Goal: Information Seeking & Learning: Learn about a topic

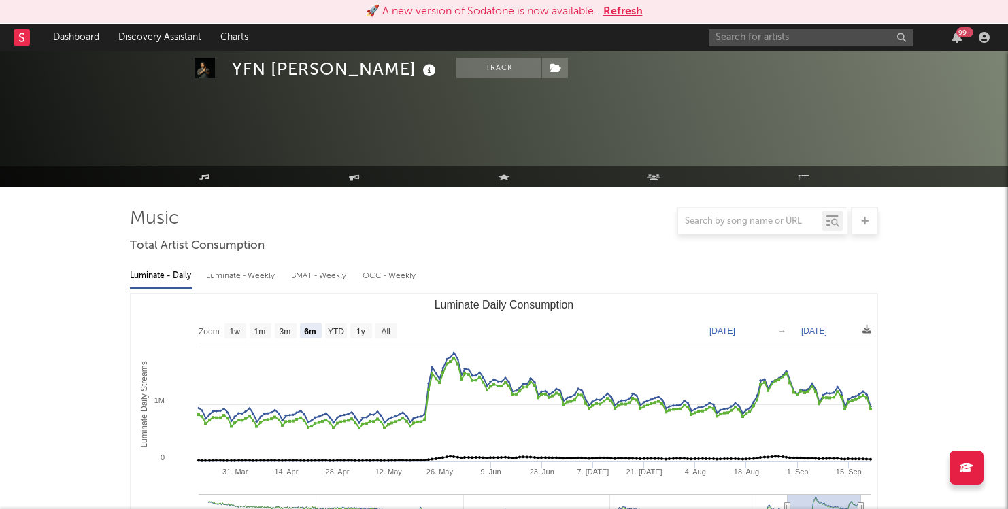
select select "6m"
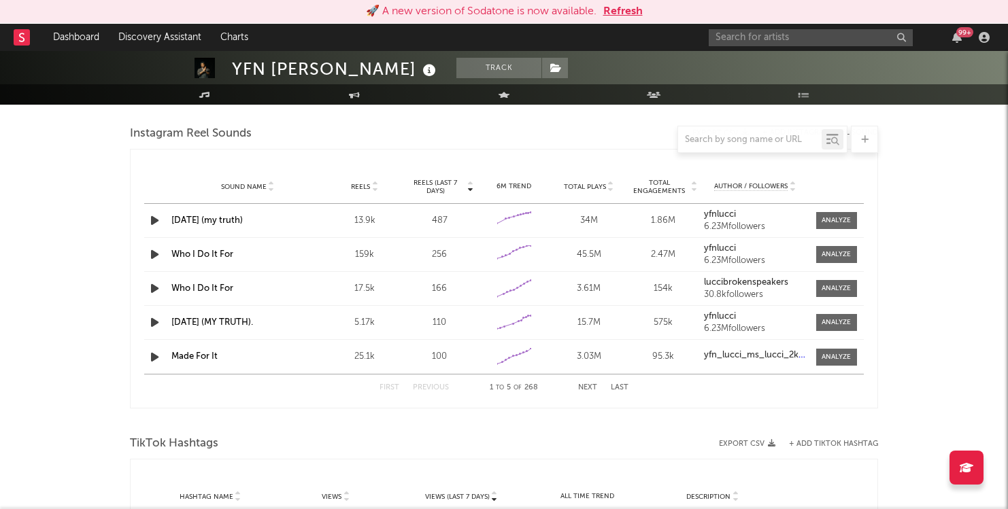
click at [621, 16] on button "Refresh" at bounding box center [622, 11] width 39 height 16
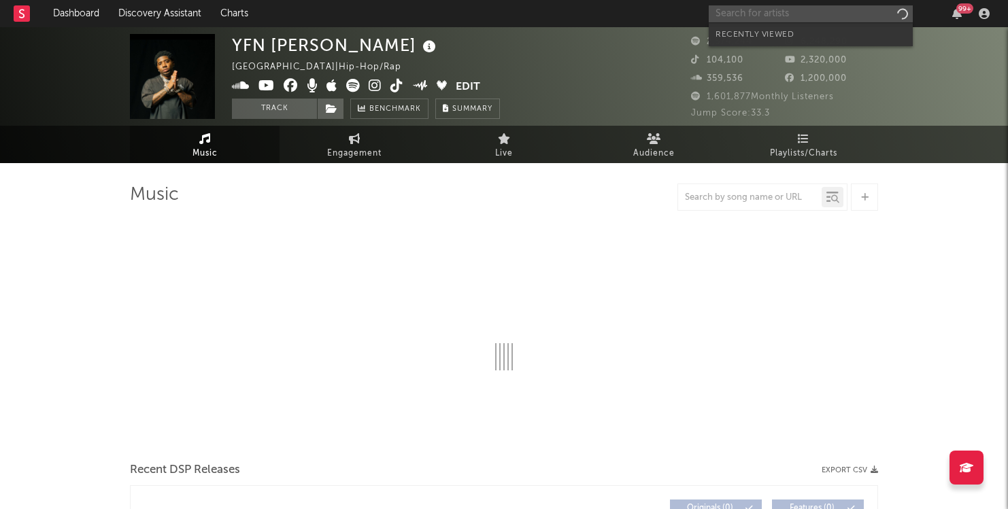
click at [757, 14] on input "text" at bounding box center [810, 13] width 204 height 17
type input "tru"
select select "6m"
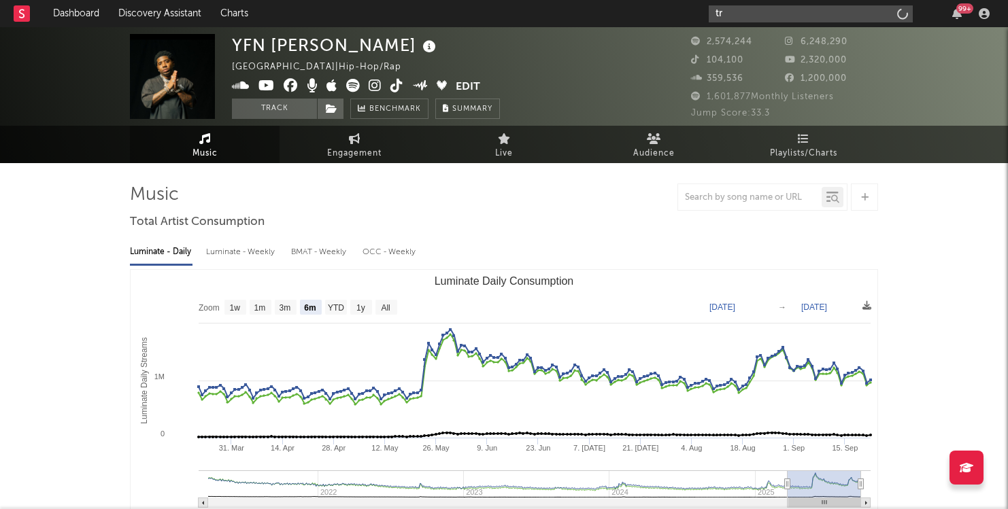
type input "t"
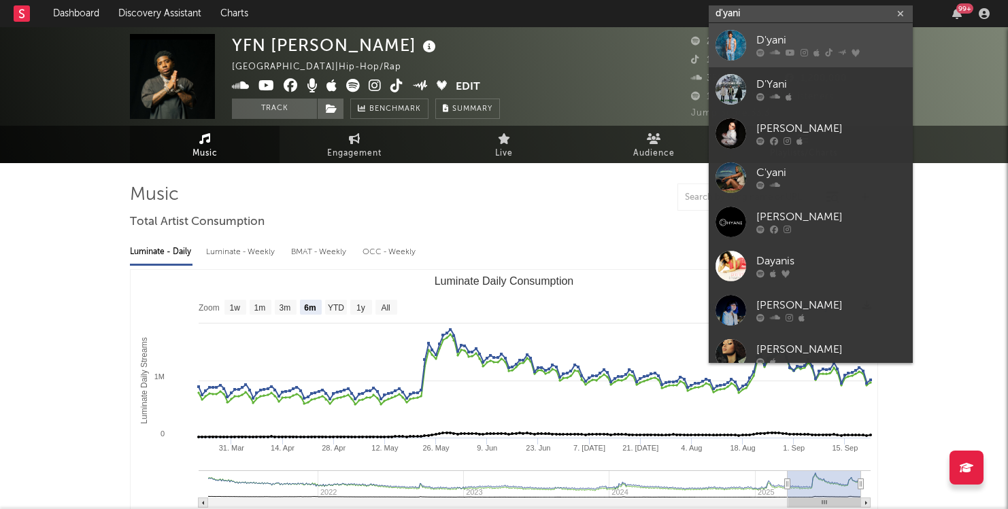
type input "d'yani"
click at [800, 41] on div "D'yani" at bounding box center [831, 41] width 150 height 16
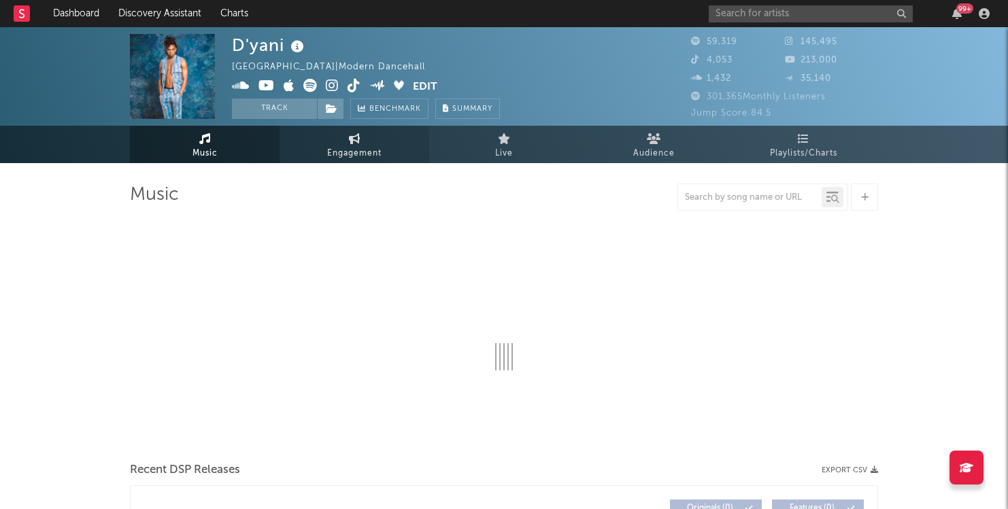
click at [383, 135] on link "Engagement" at bounding box center [354, 144] width 150 height 37
select select "1w"
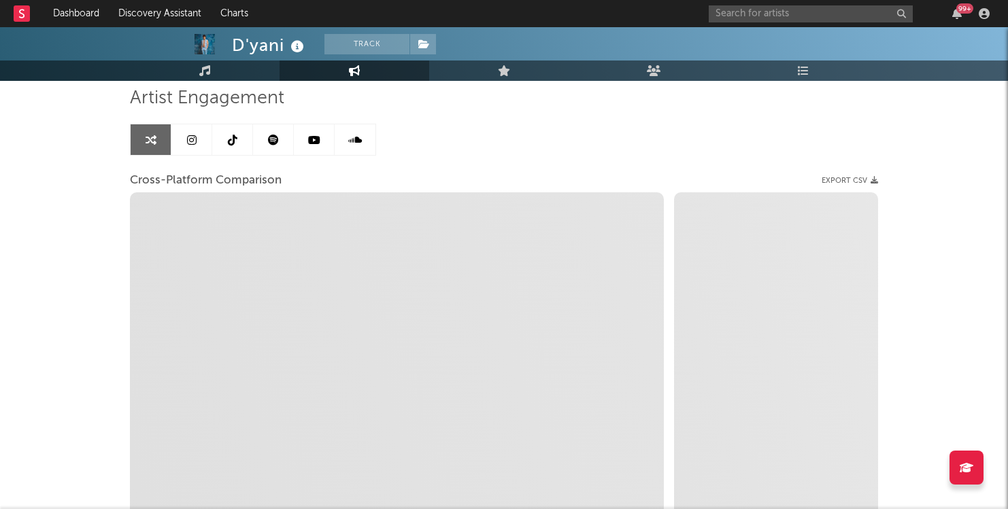
select select "1m"
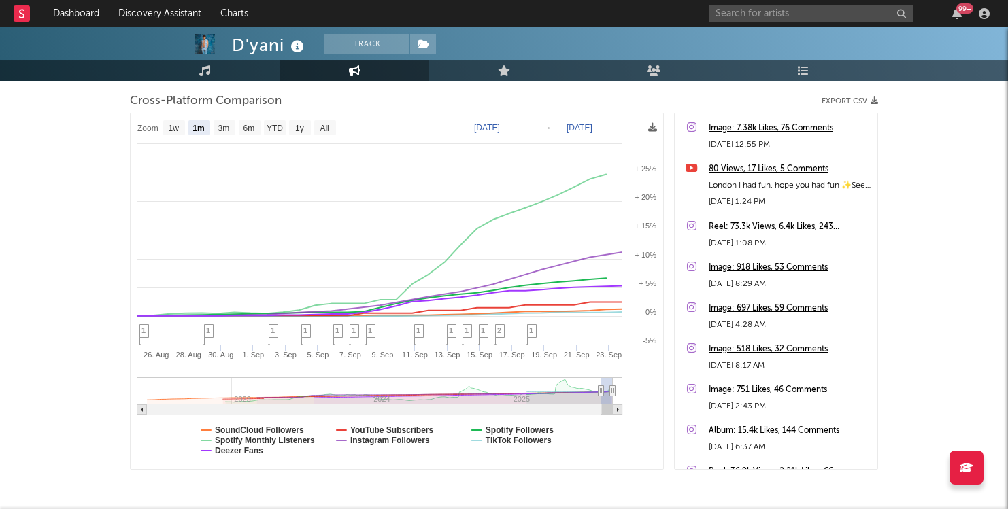
scroll to position [170, 0]
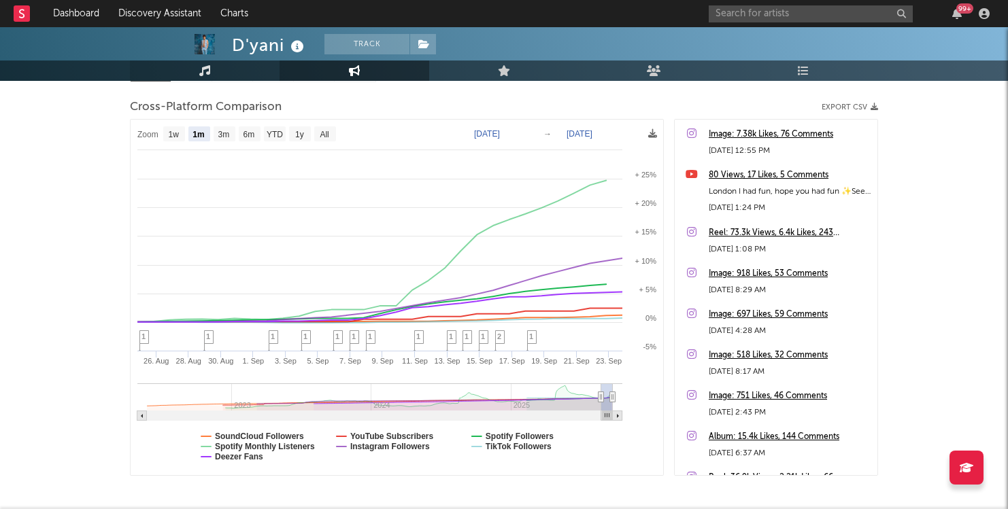
click at [222, 71] on link "Music" at bounding box center [205, 71] width 150 height 20
select select "6m"
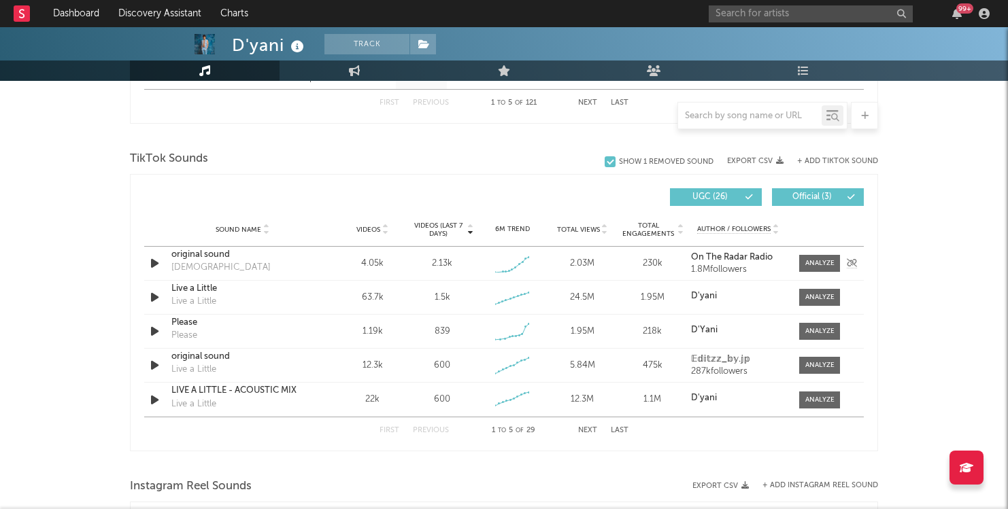
scroll to position [861, 0]
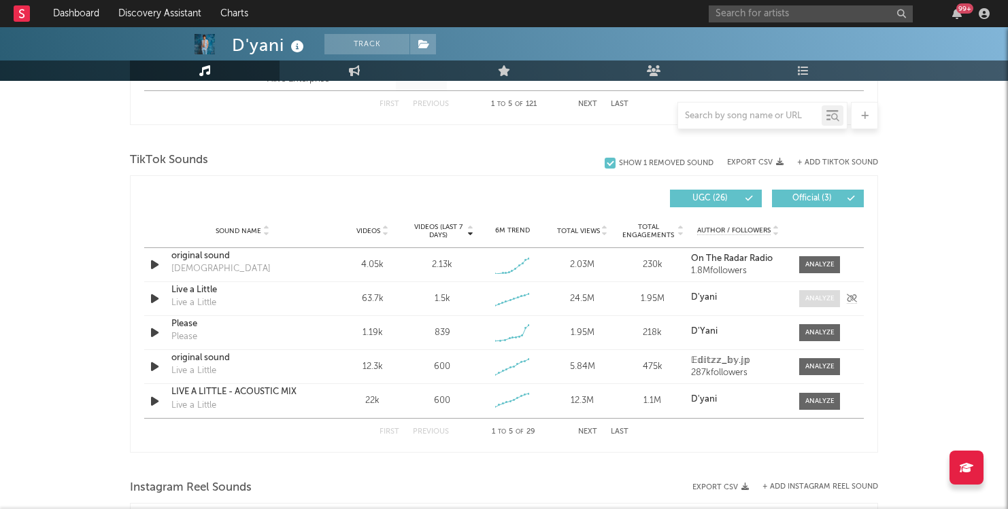
click at [800, 301] on span at bounding box center [819, 298] width 41 height 17
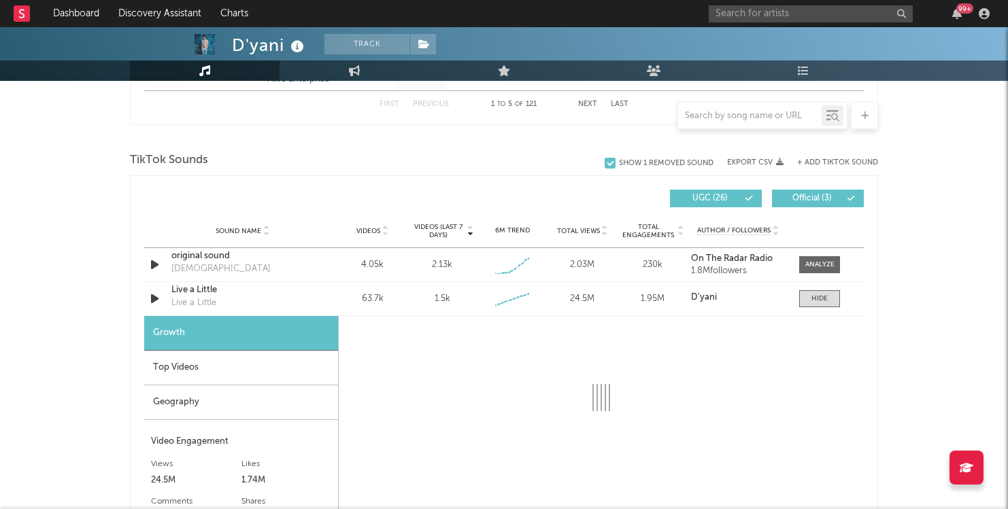
click at [308, 370] on div "Top Videos" at bounding box center [241, 368] width 194 height 35
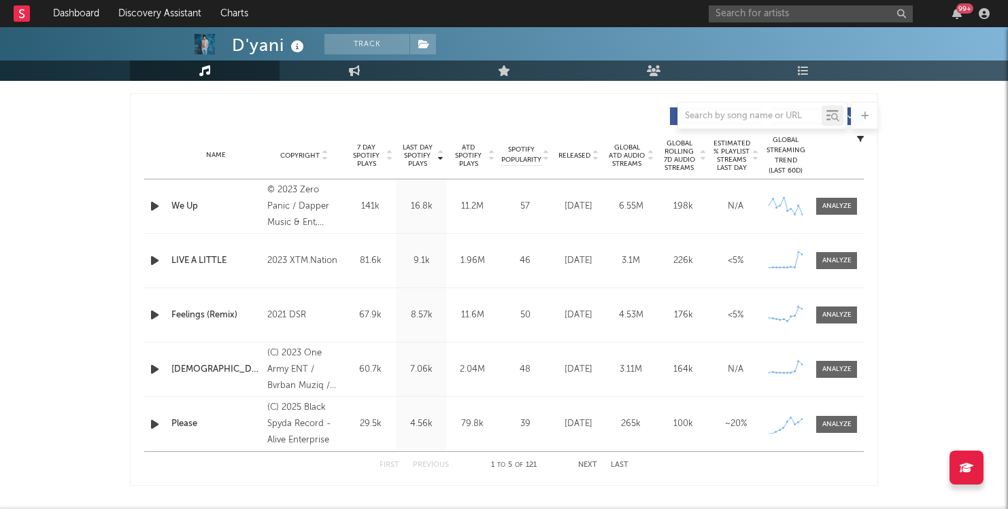
scroll to position [515, 0]
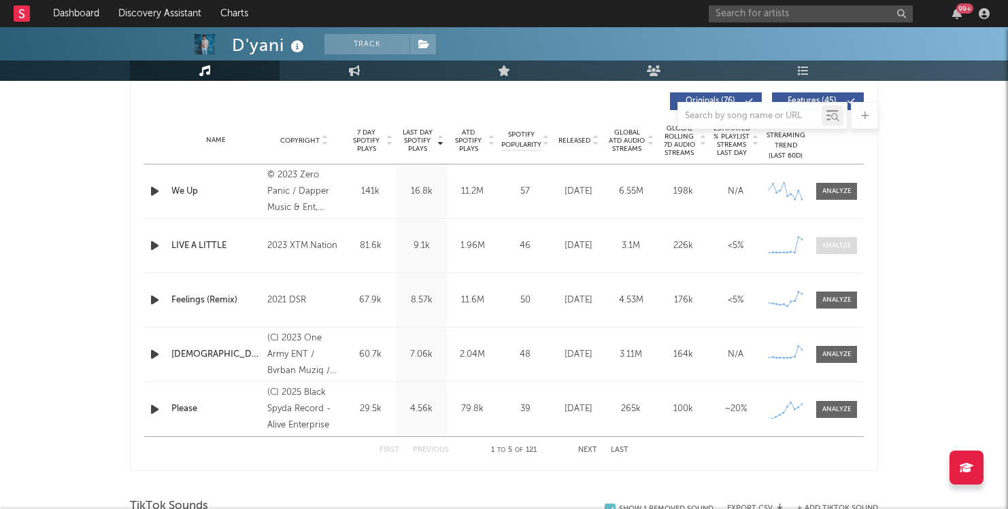
click at [830, 244] on div at bounding box center [836, 246] width 29 height 10
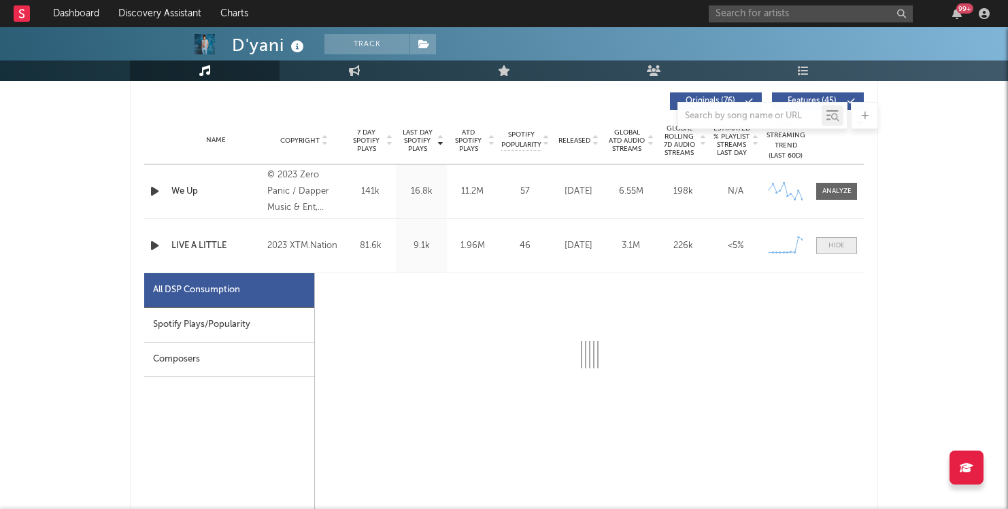
select select "6m"
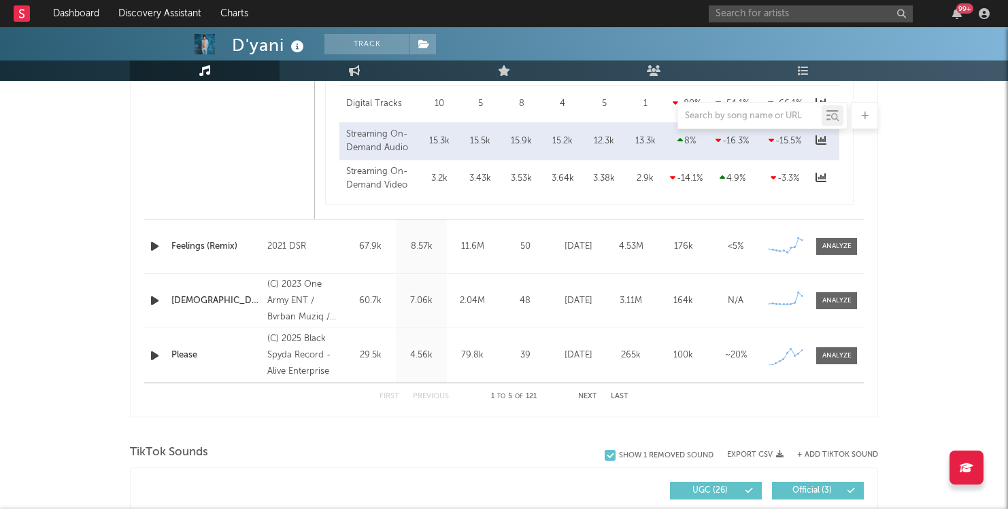
scroll to position [1198, 0]
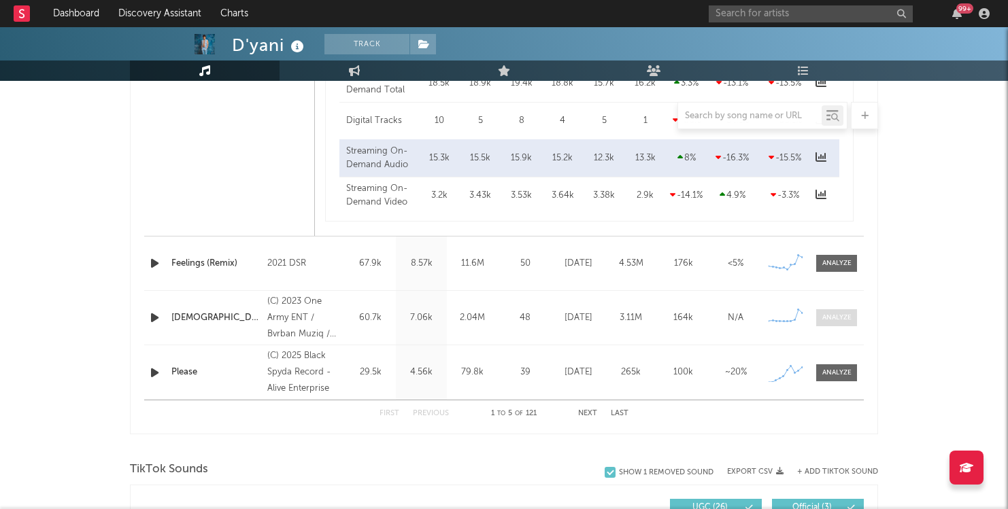
click at [819, 316] on span at bounding box center [836, 317] width 41 height 17
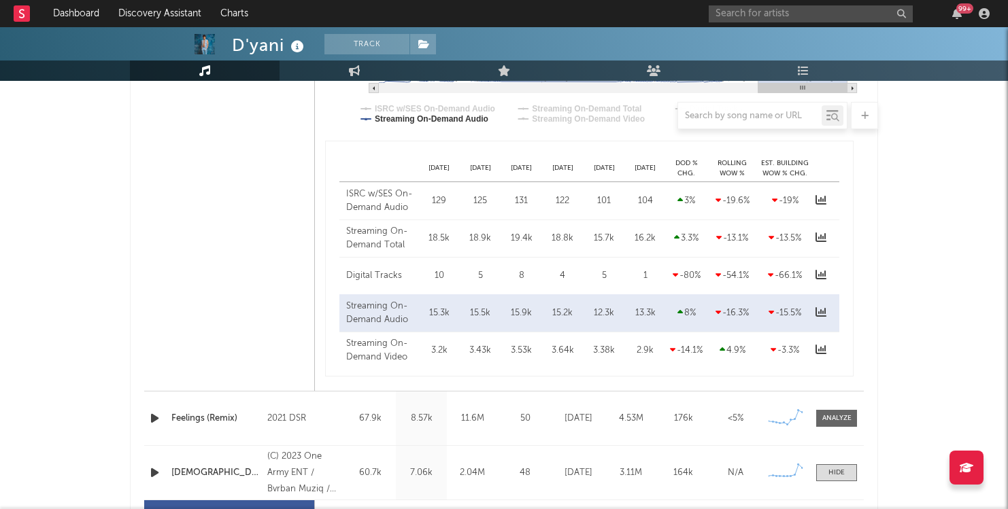
select select "6m"
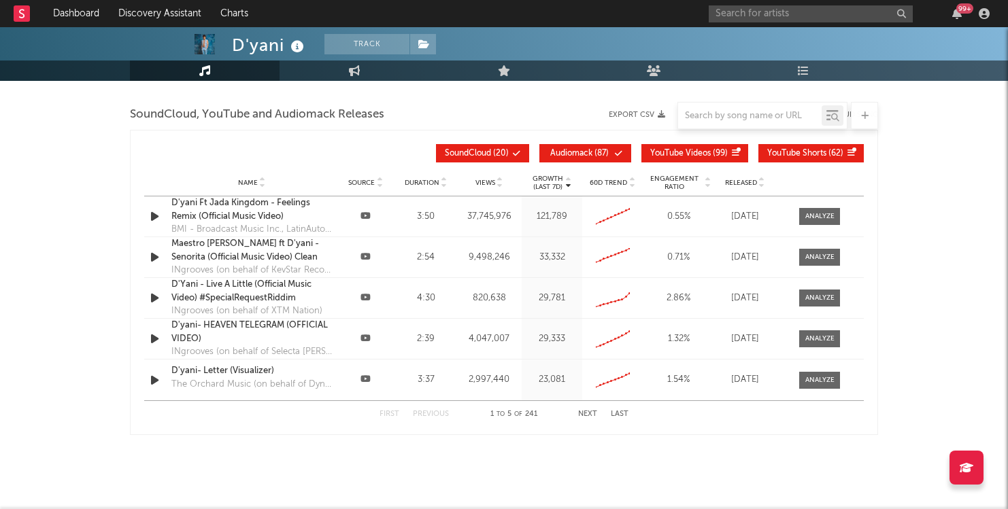
scroll to position [3240, 0]
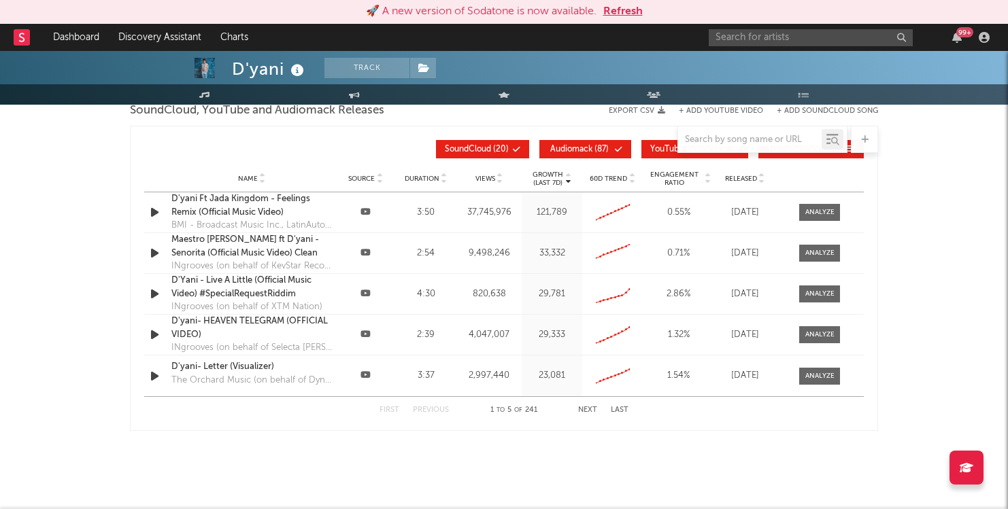
click at [624, 11] on button "Refresh" at bounding box center [622, 11] width 39 height 16
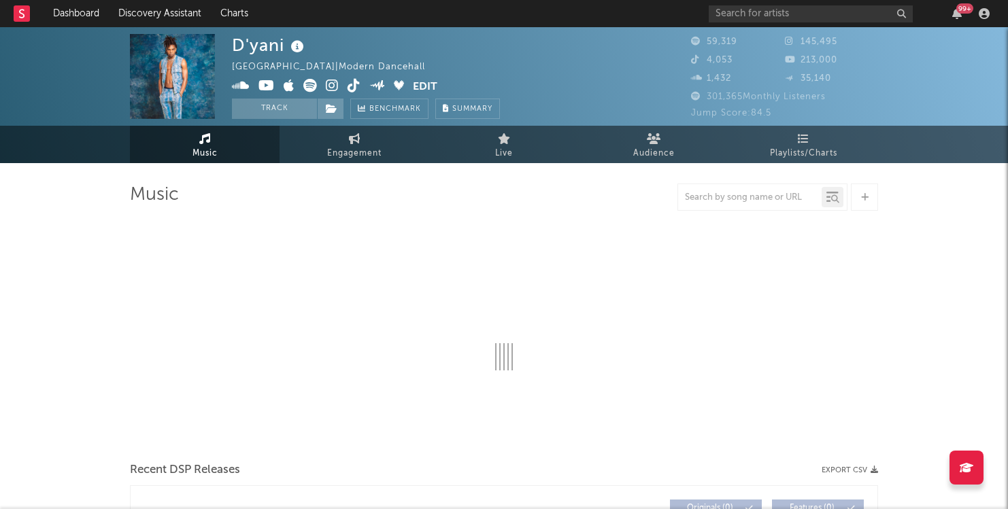
select select "6m"
